Goal: Information Seeking & Learning: Learn about a topic

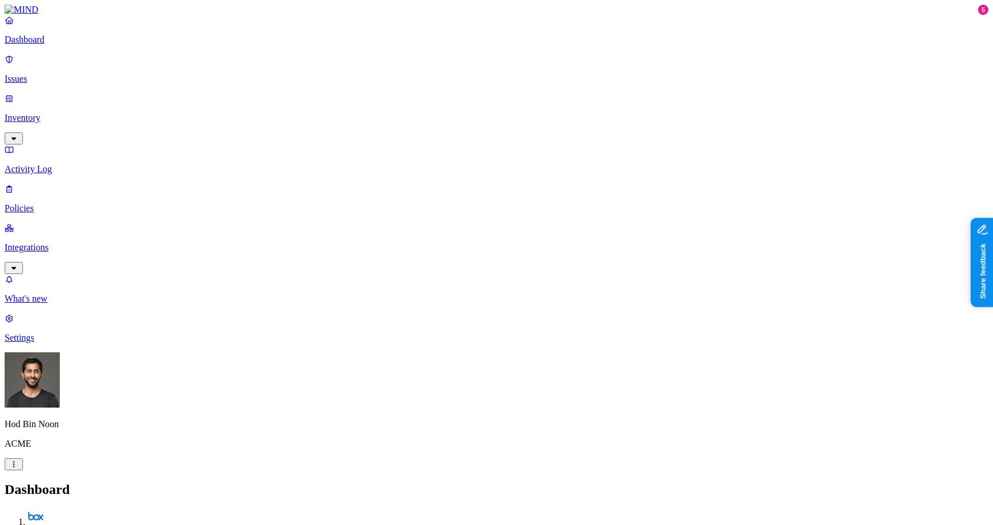
click at [47, 74] on p "Issues" at bounding box center [497, 79] width 984 height 10
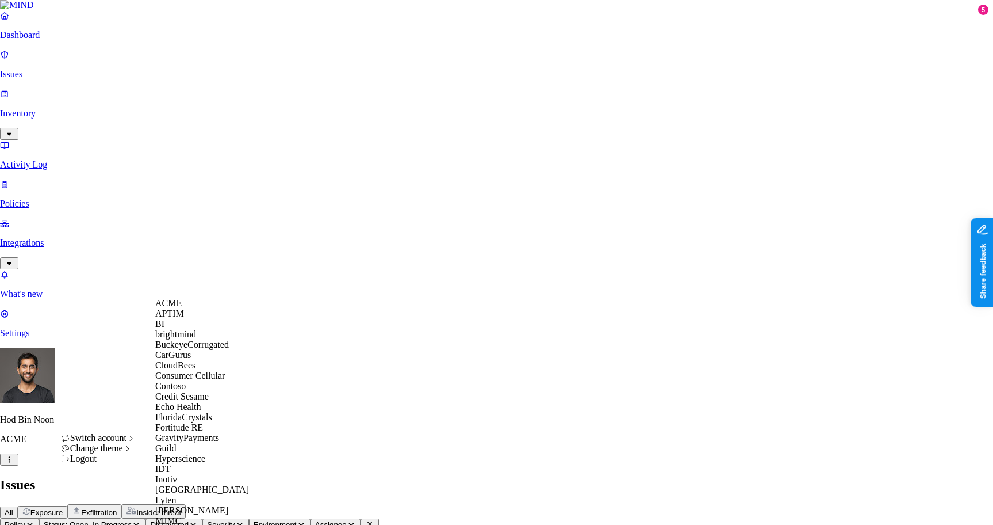
scroll to position [611, 0]
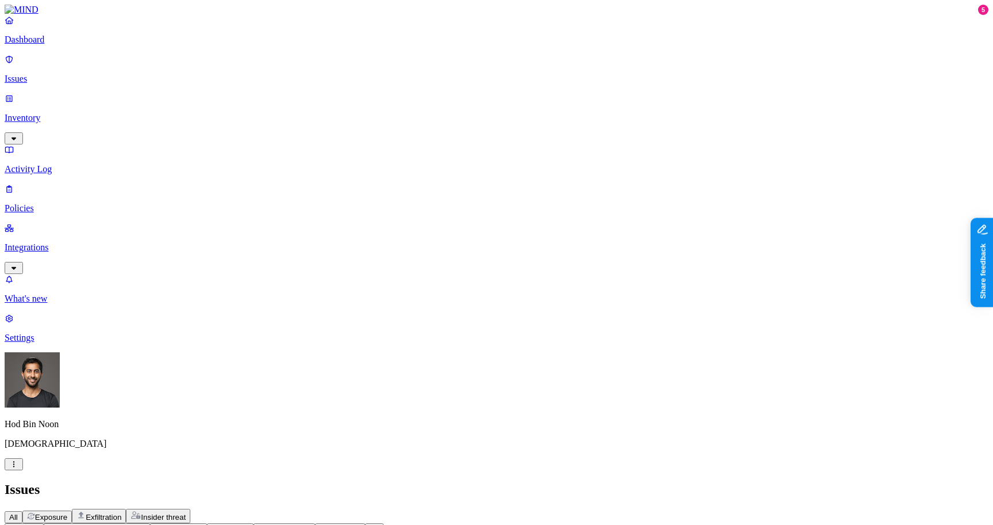
click at [112, 271] on nav "Dashboard Issues Inventory Activity Log Policies Integrations What's new 5 Sett…" at bounding box center [497, 179] width 984 height 328
